Goal: Navigation & Orientation: Find specific page/section

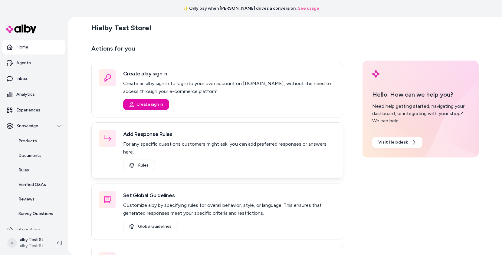
scroll to position [44, 0]
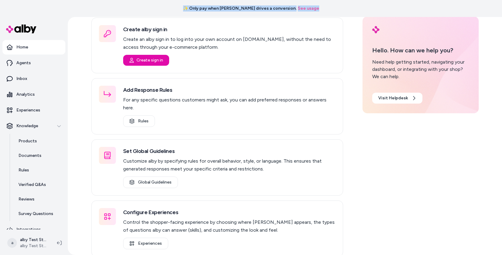
drag, startPoint x: 185, startPoint y: 6, endPoint x: 312, endPoint y: 10, distance: 126.3
click at [312, 10] on div "✨ Only pay when alby drives a conversion. See usage" at bounding box center [251, 8] width 502 height 17
